Goal: Task Accomplishment & Management: Manage account settings

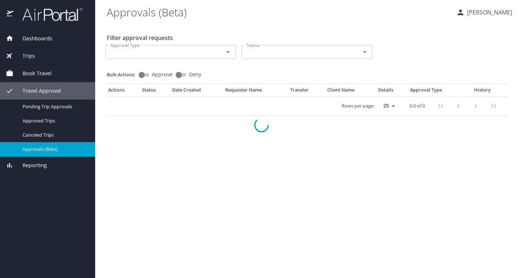
select select "US"
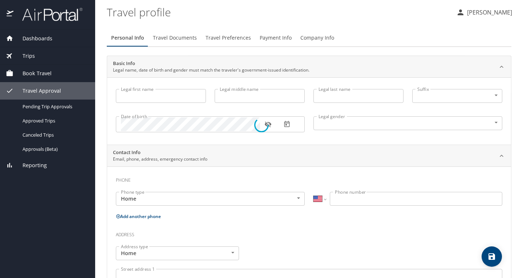
type input "[PERSON_NAME]"
type input "[DEMOGRAPHIC_DATA]"
type input "[PERSON_NAME]"
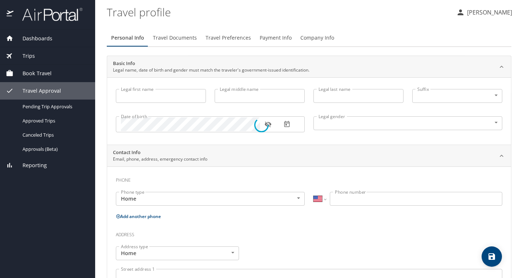
type input "[PERSON_NAME]"
type input "[PHONE_NUMBER]"
select select "US"
select select "NL"
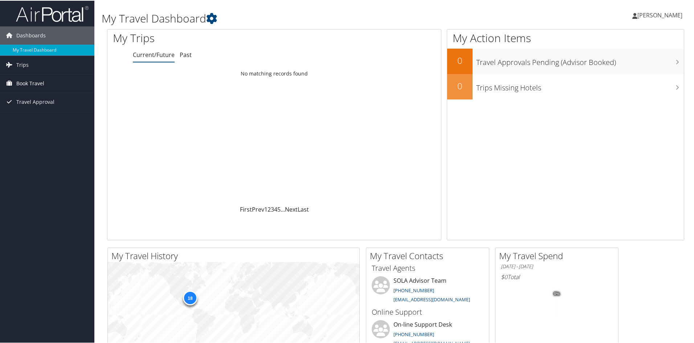
click at [33, 82] on span "Book Travel" at bounding box center [30, 83] width 28 height 18
click at [31, 108] on link "Book/Manage Online Trips" at bounding box center [47, 108] width 94 height 11
click at [37, 97] on link "Approval Request (Beta)" at bounding box center [47, 97] width 94 height 11
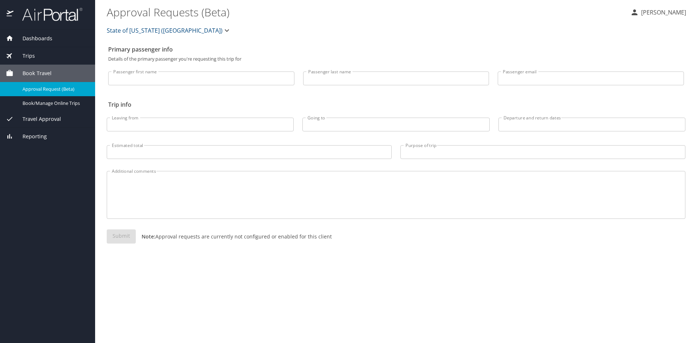
select select "US"
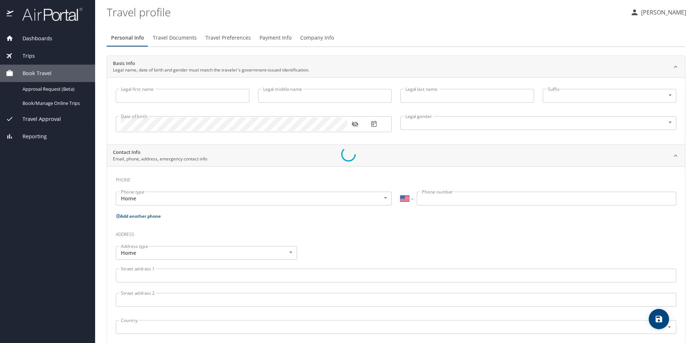
type input "[PERSON_NAME]"
type input "[DEMOGRAPHIC_DATA]"
type input "[PERSON_NAME]"
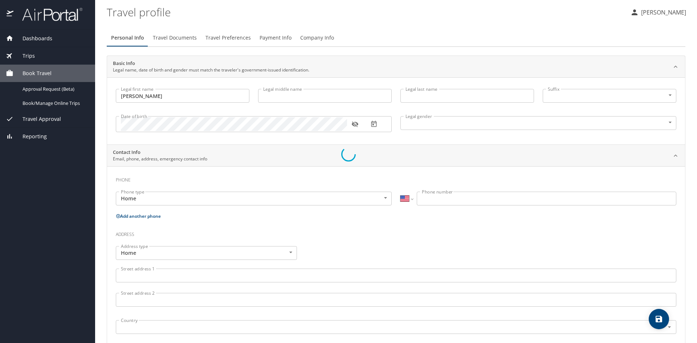
type input "[PERSON_NAME]"
type input "[PHONE_NUMBER]"
select select "US"
select select "NL"
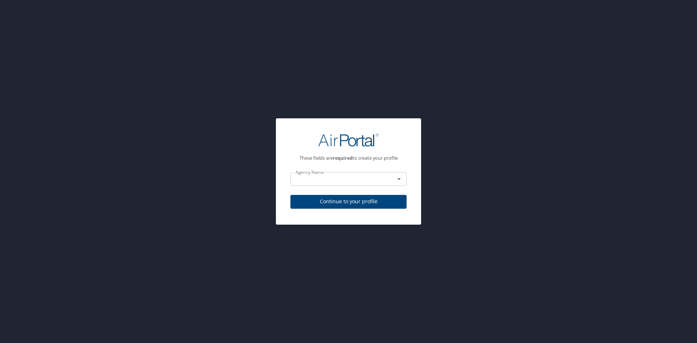
click at [344, 183] on input "text" at bounding box center [338, 178] width 90 height 9
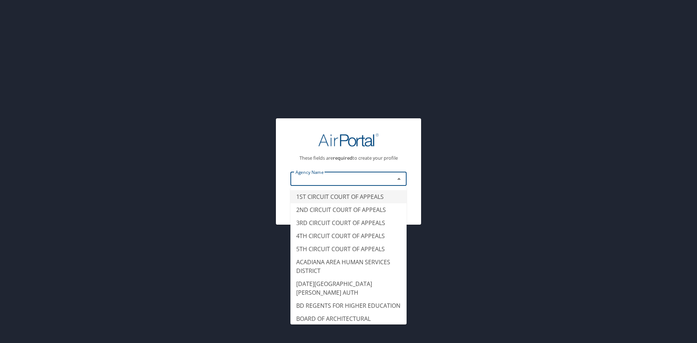
click at [344, 183] on input "text" at bounding box center [338, 178] width 90 height 9
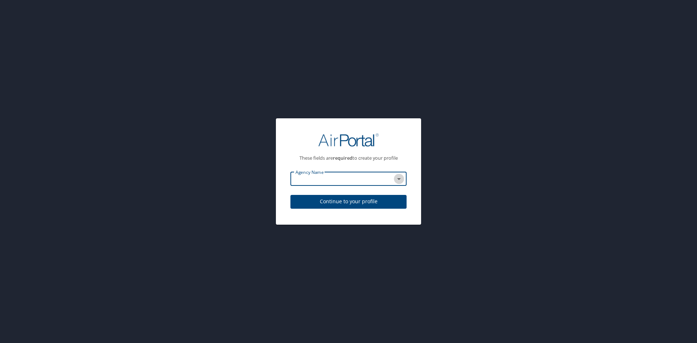
click at [403, 179] on icon "Open" at bounding box center [399, 179] width 9 height 9
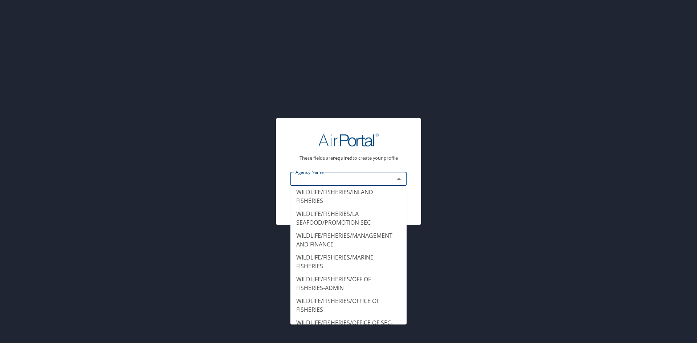
scroll to position [9464, 0]
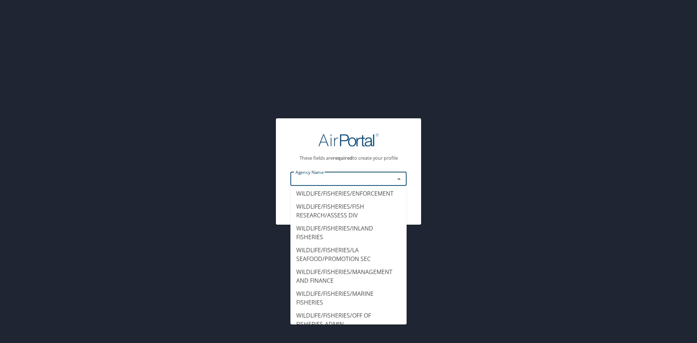
type input "ULM COLLEGE OF ARTS EDU/SCIENCES"
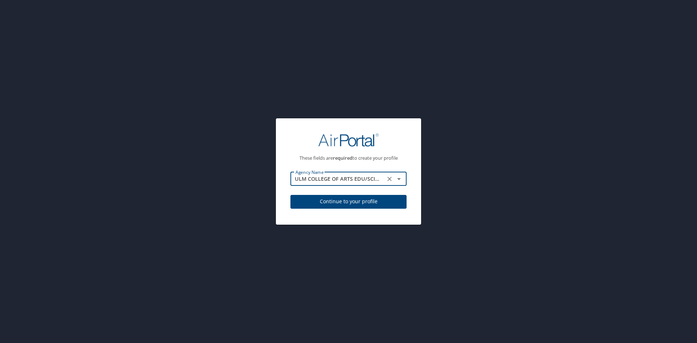
click at [344, 202] on span "Continue to your profile" at bounding box center [348, 201] width 105 height 9
select select "US"
select select "NL"
select select "US"
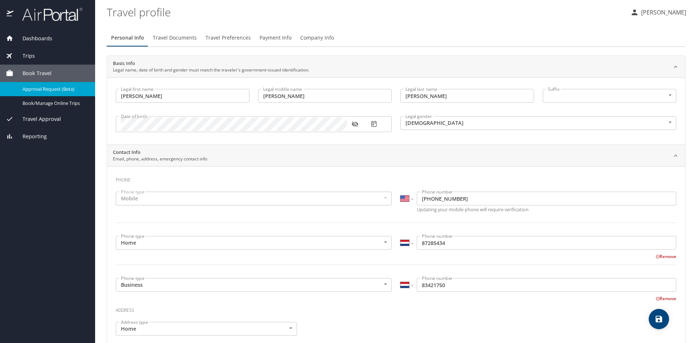
click at [46, 89] on span "Approval Request (Beta)" at bounding box center [55, 89] width 64 height 7
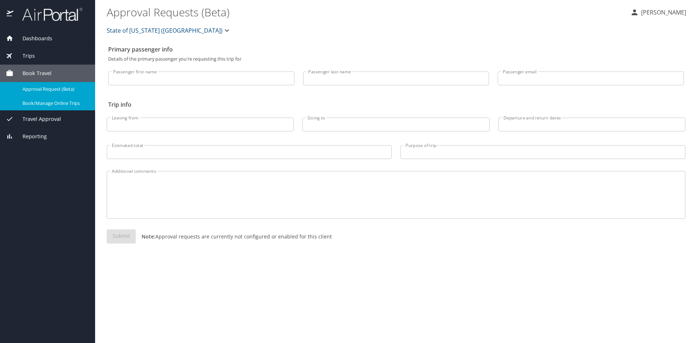
click at [50, 104] on span "Book/Manage Online Trips" at bounding box center [55, 103] width 64 height 7
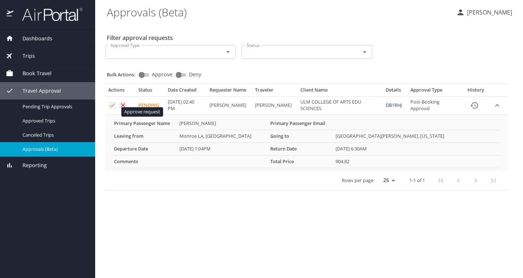
click at [114, 109] on icon "Approval table" at bounding box center [112, 105] width 7 height 7
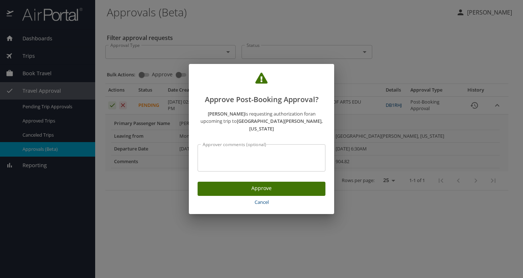
click at [240, 186] on span "Approve" at bounding box center [261, 188] width 116 height 9
